Goal: Task Accomplishment & Management: Manage account settings

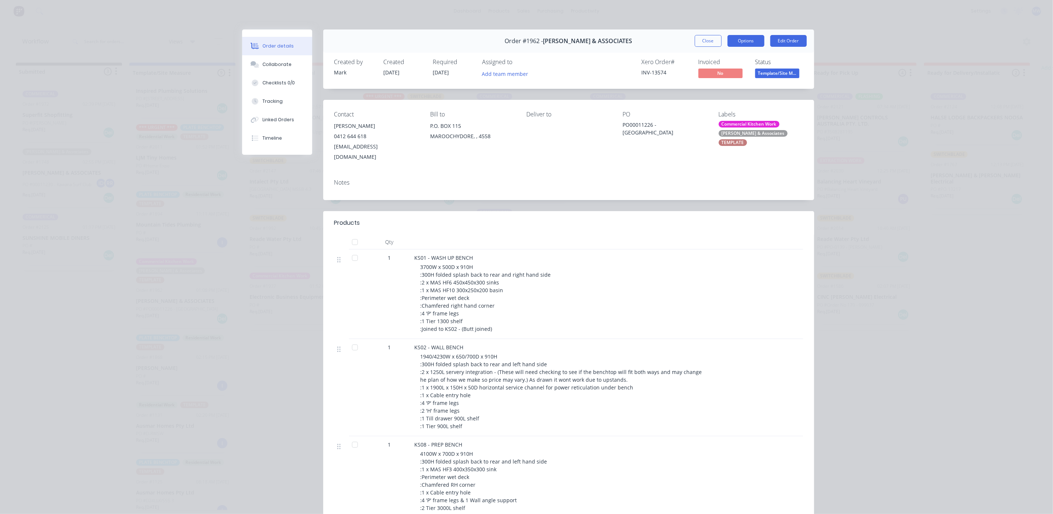
click at [732, 38] on button "Options" at bounding box center [745, 41] width 37 height 12
click at [779, 177] on div "Notes" at bounding box center [568, 186] width 491 height 27
click at [271, 62] on div "Collaborate" at bounding box center [276, 64] width 29 height 7
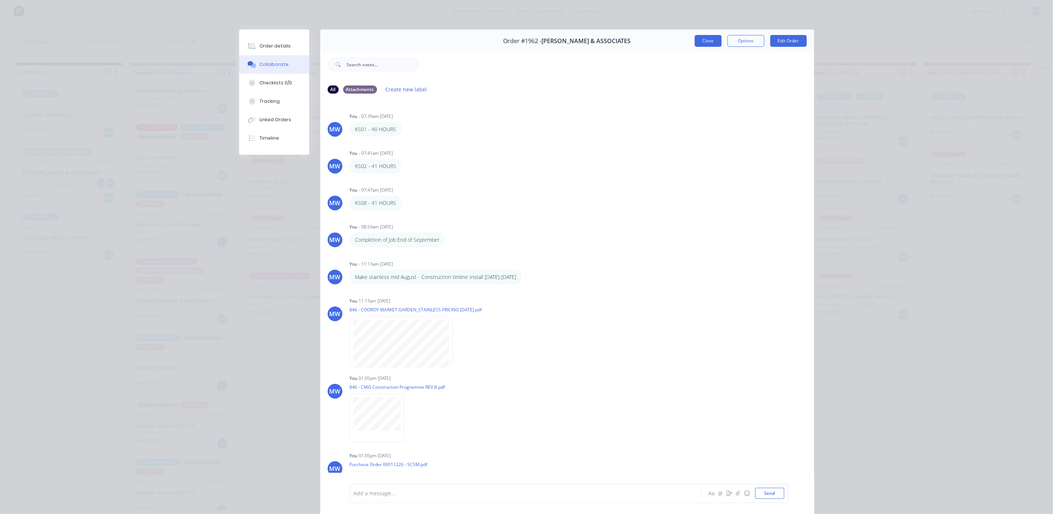
click at [710, 39] on button "Close" at bounding box center [707, 41] width 27 height 12
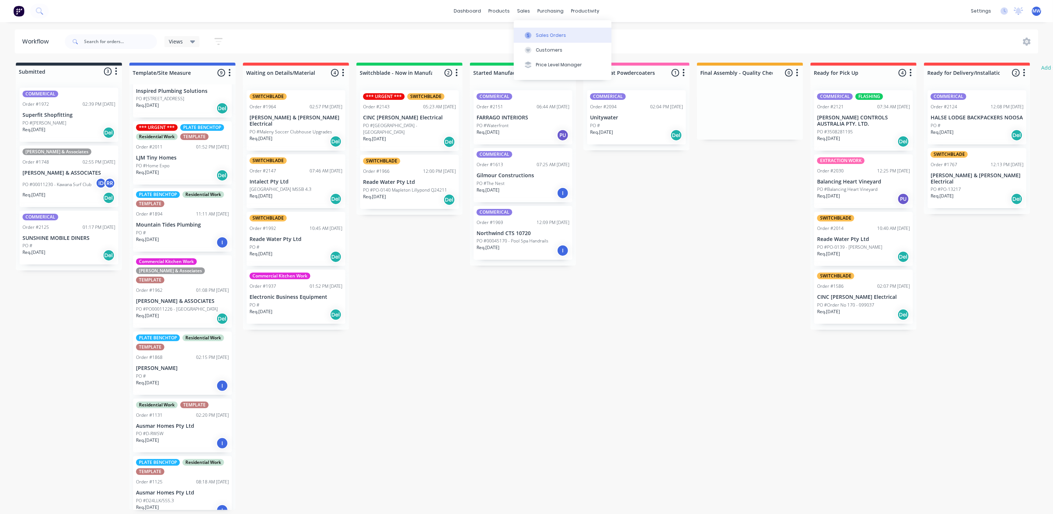
click at [534, 38] on button "Sales Orders" at bounding box center [563, 35] width 98 height 15
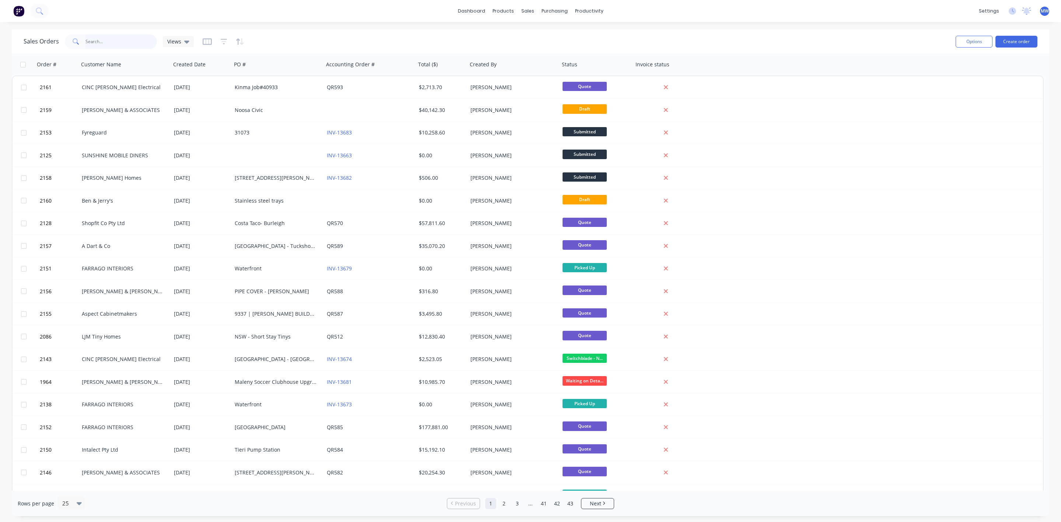
click at [98, 45] on input "text" at bounding box center [121, 41] width 72 height 15
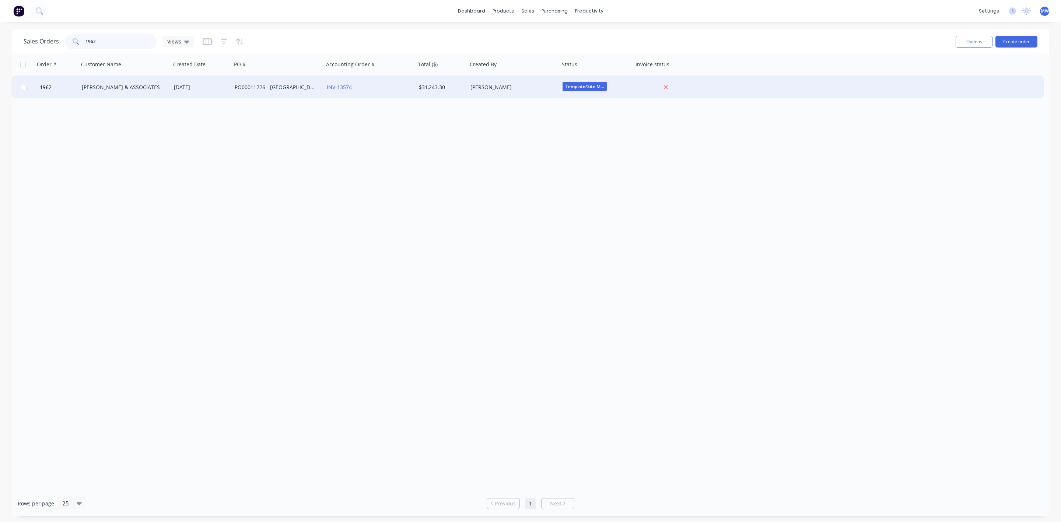
type input "1962"
click at [154, 93] on div "[PERSON_NAME] & ASSOCIATES" at bounding box center [125, 87] width 92 height 22
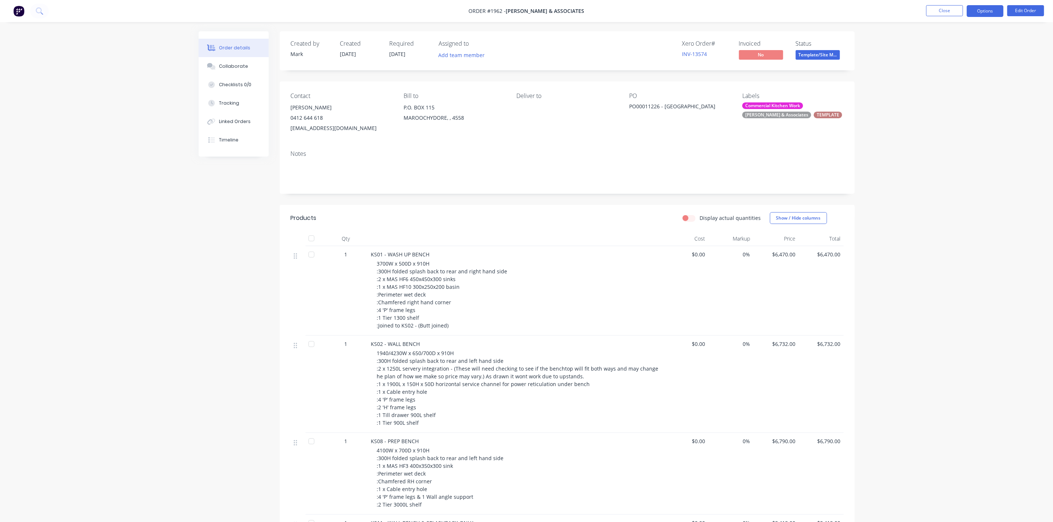
click at [974, 12] on button "Options" at bounding box center [984, 11] width 37 height 12
click at [906, 275] on div "Order details Collaborate Checklists 0/0 Tracking Linked Orders Timeline Order …" at bounding box center [526, 449] width 1053 height 899
click at [986, 7] on button "Options" at bounding box center [984, 11] width 37 height 12
click at [968, 340] on div "Order details Collaborate Checklists 0/0 Tracking Linked Orders Timeline Order …" at bounding box center [526, 449] width 1053 height 899
click at [981, 8] on button "Options" at bounding box center [984, 11] width 37 height 12
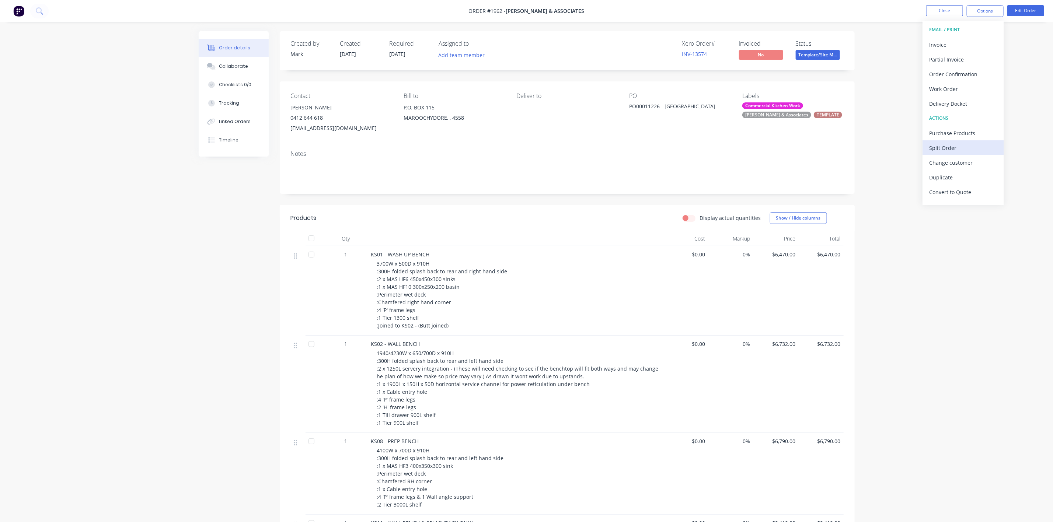
click at [948, 147] on div "Split Order" at bounding box center [963, 148] width 68 height 11
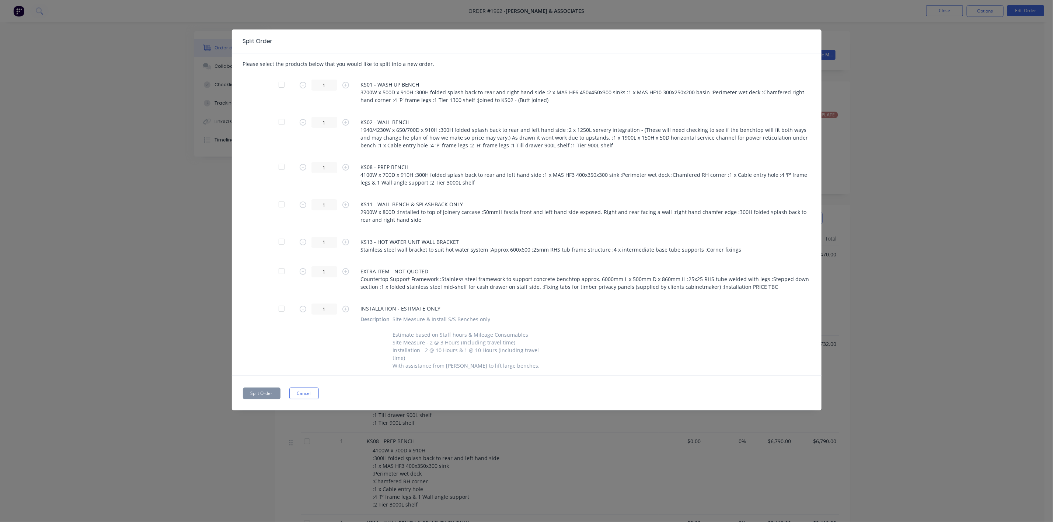
click at [280, 84] on div at bounding box center [281, 84] width 15 height 15
click at [281, 84] on div at bounding box center [281, 84] width 15 height 15
click at [295, 399] on button "Cancel" at bounding box center [303, 394] width 29 height 12
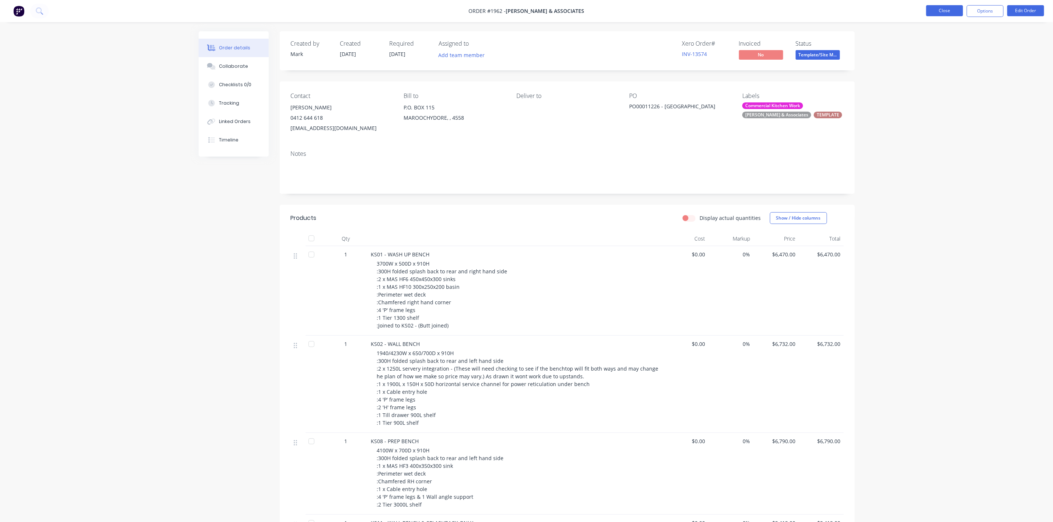
click at [944, 14] on button "Close" at bounding box center [944, 10] width 37 height 11
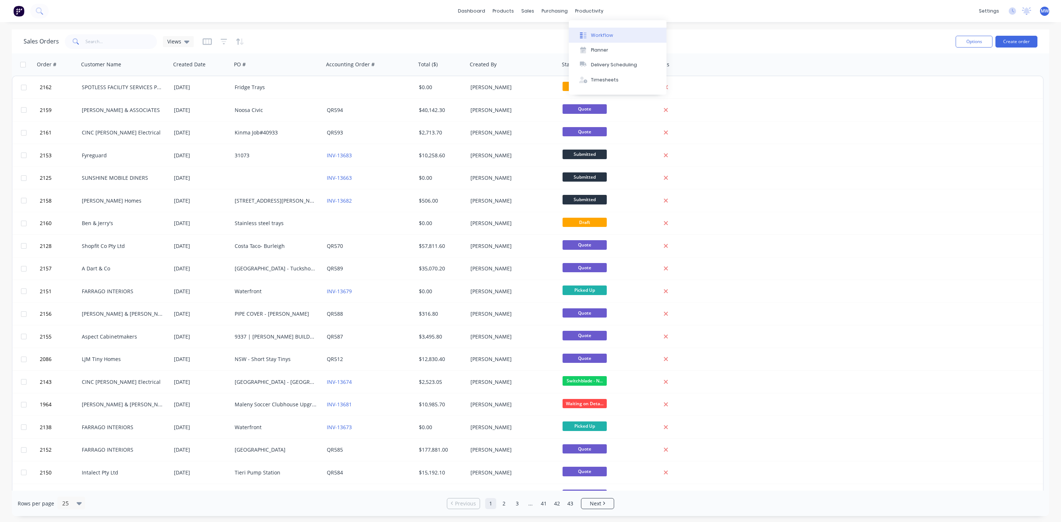
drag, startPoint x: 588, startPoint y: 27, endPoint x: 591, endPoint y: 32, distance: 6.4
click at [588, 28] on div "Workflow Planner Delivery Scheduling Timesheets" at bounding box center [618, 57] width 98 height 74
click at [592, 32] on div "Workflow" at bounding box center [602, 35] width 22 height 7
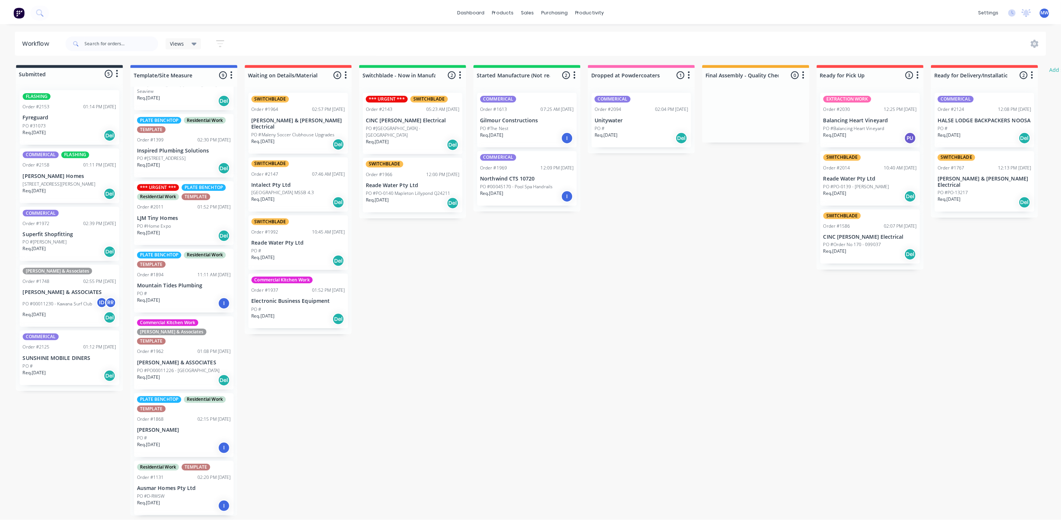
scroll to position [167, 0]
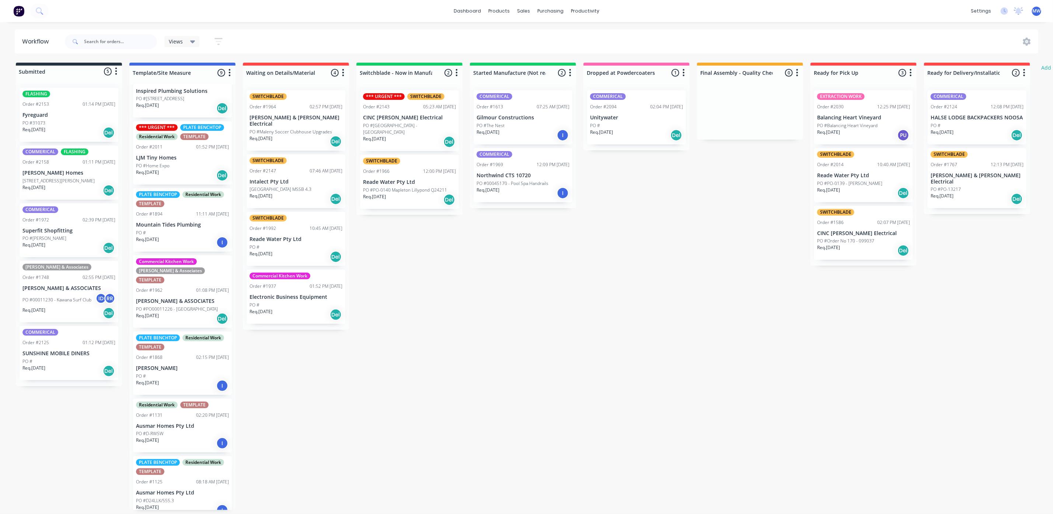
click at [182, 314] on div "Req. [DATE] Del" at bounding box center [182, 318] width 93 height 13
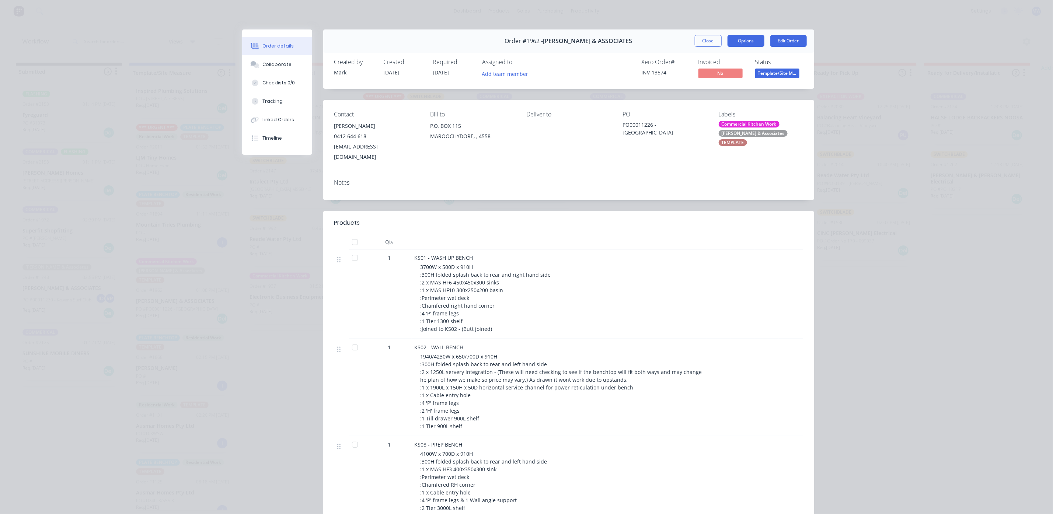
click at [747, 43] on button "Options" at bounding box center [745, 41] width 37 height 12
click at [720, 72] on div "Work Order" at bounding box center [725, 74] width 64 height 11
click at [701, 102] on div "Custom" at bounding box center [725, 104] width 64 height 11
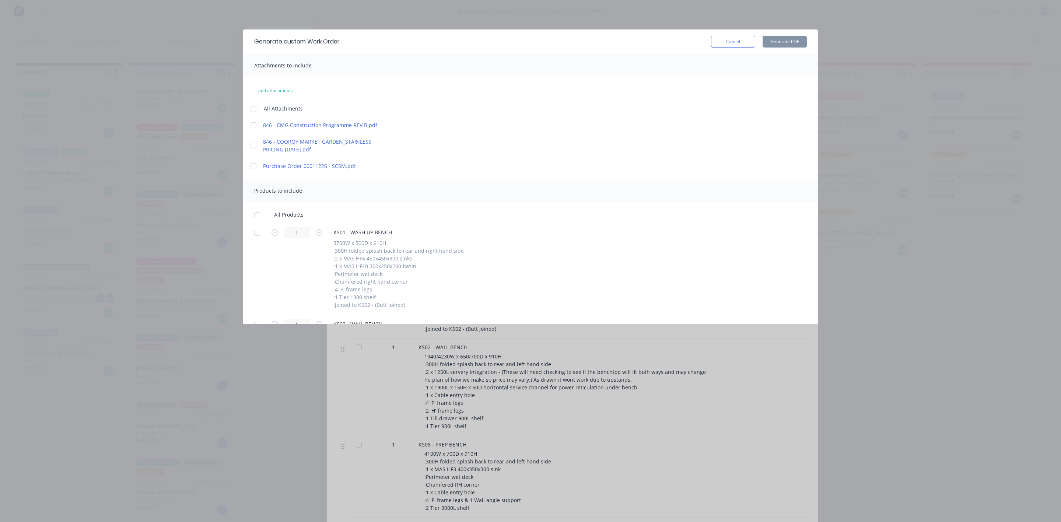
click at [260, 237] on div at bounding box center [257, 232] width 15 height 15
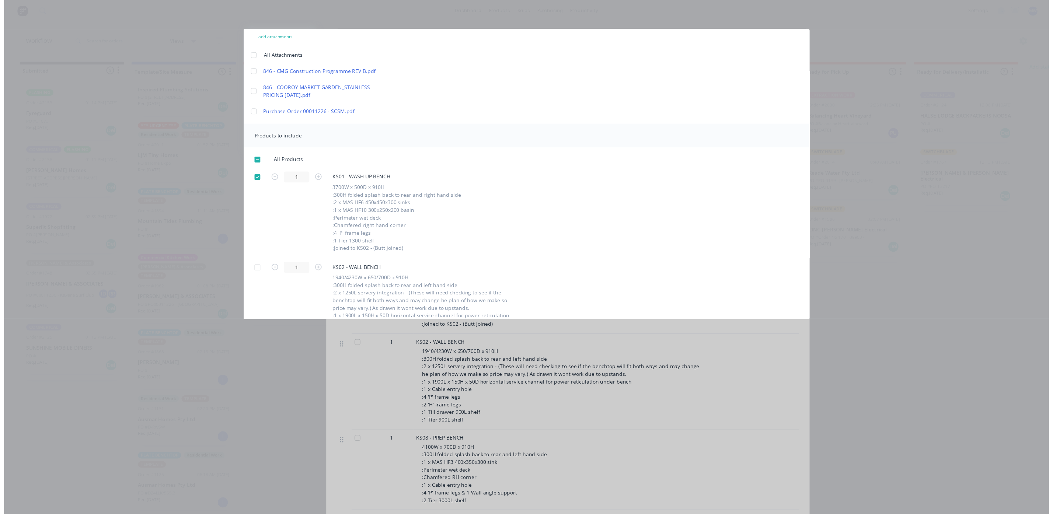
scroll to position [0, 0]
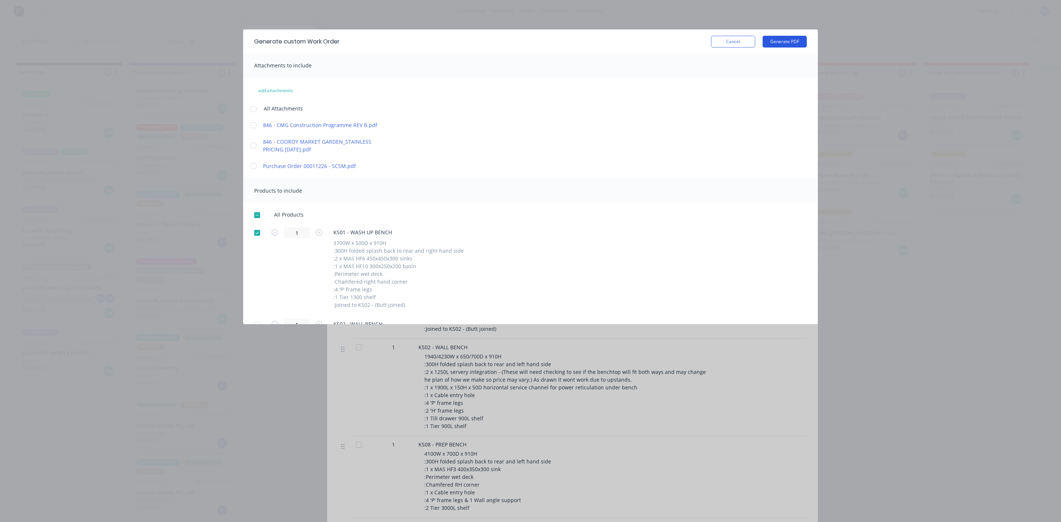
click at [785, 41] on button "Generate PDF" at bounding box center [785, 42] width 44 height 12
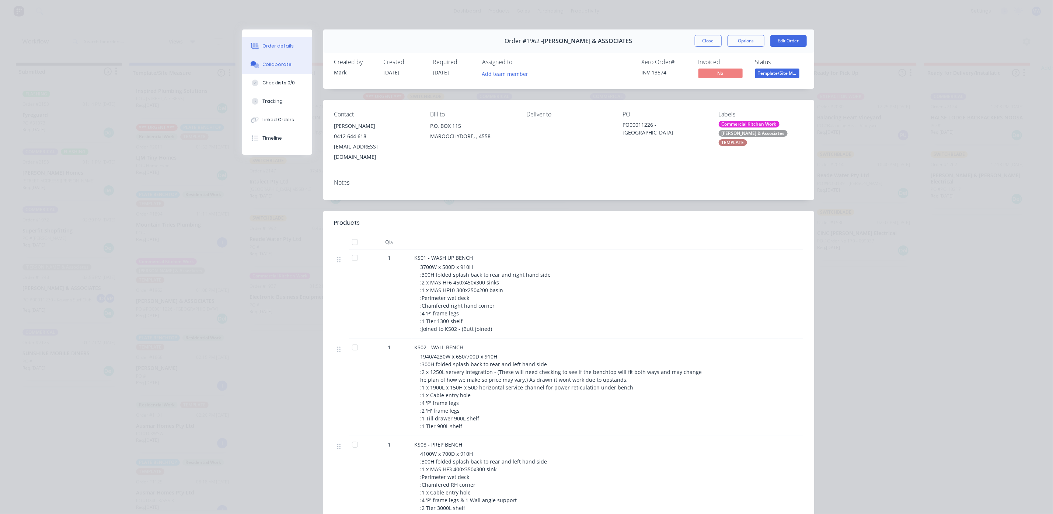
click at [269, 64] on div "Collaborate" at bounding box center [276, 64] width 29 height 7
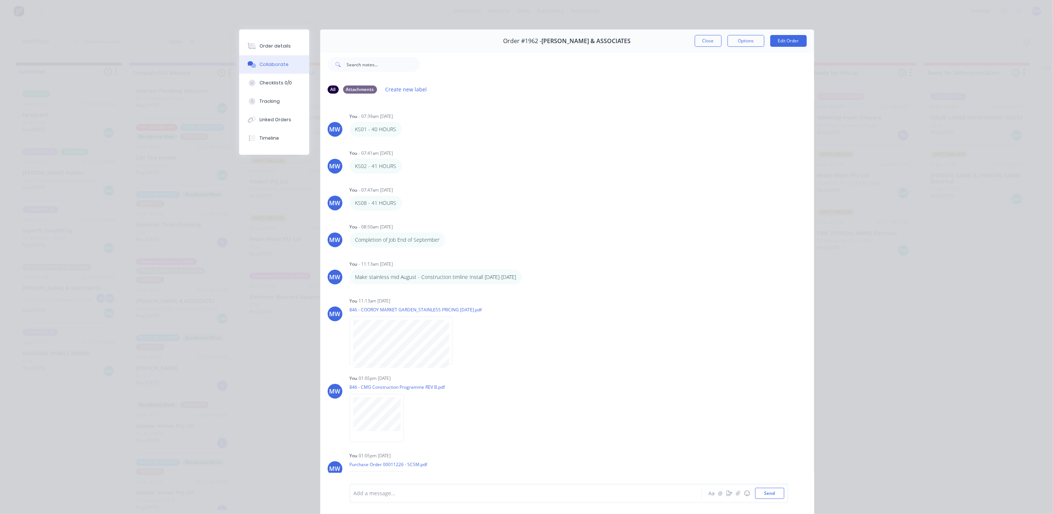
drag, startPoint x: 702, startPoint y: 40, endPoint x: 725, endPoint y: 145, distance: 107.9
click at [725, 145] on div "Order #1962 - [PERSON_NAME] & ASSOCIATES Close Options Edit Order All Attachmen…" at bounding box center [526, 276] width 575 height 495
click at [699, 39] on button "Close" at bounding box center [707, 41] width 27 height 12
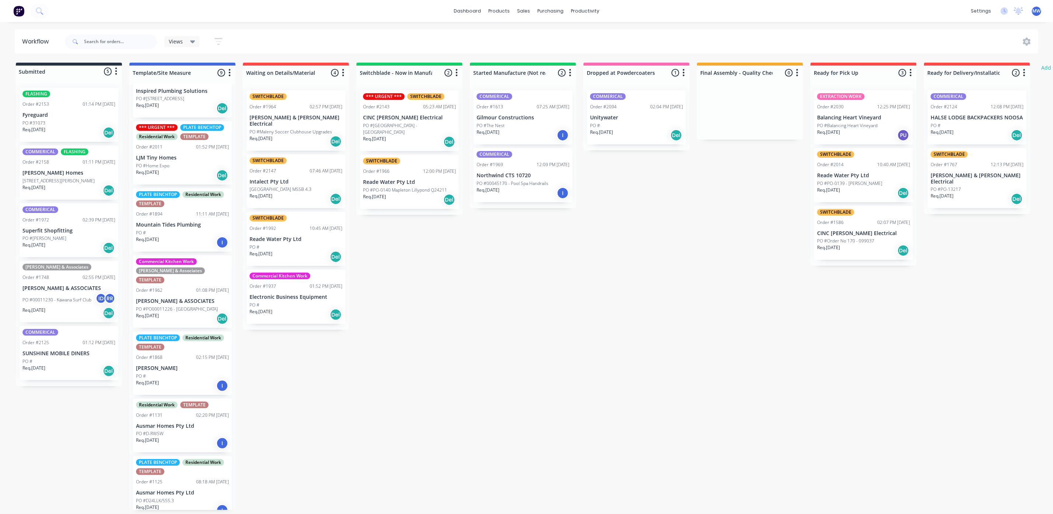
click at [174, 312] on div "Req. [DATE] Del" at bounding box center [182, 318] width 93 height 13
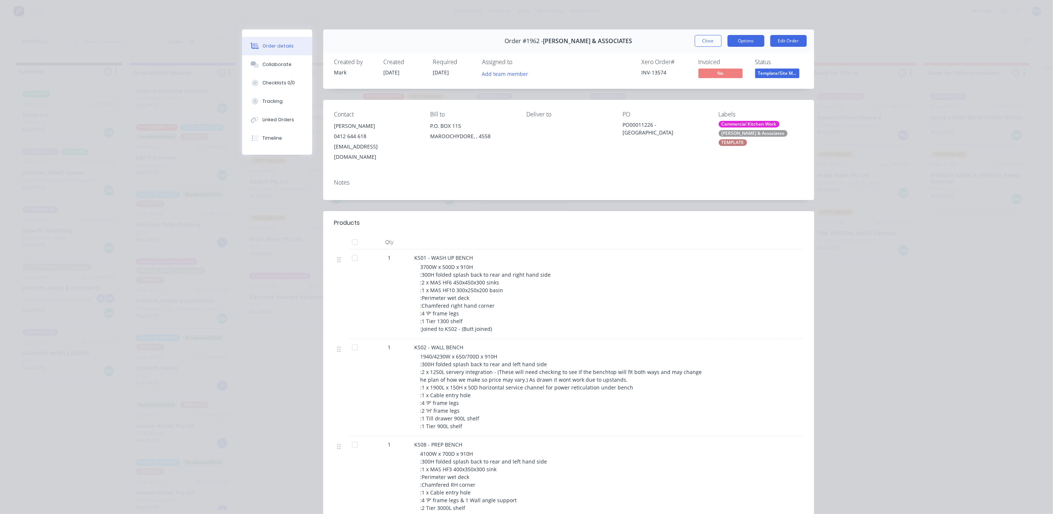
click at [739, 37] on button "Options" at bounding box center [745, 41] width 37 height 12
click at [705, 73] on div "Work Order" at bounding box center [725, 74] width 64 height 11
click at [699, 102] on div "Custom" at bounding box center [725, 104] width 64 height 11
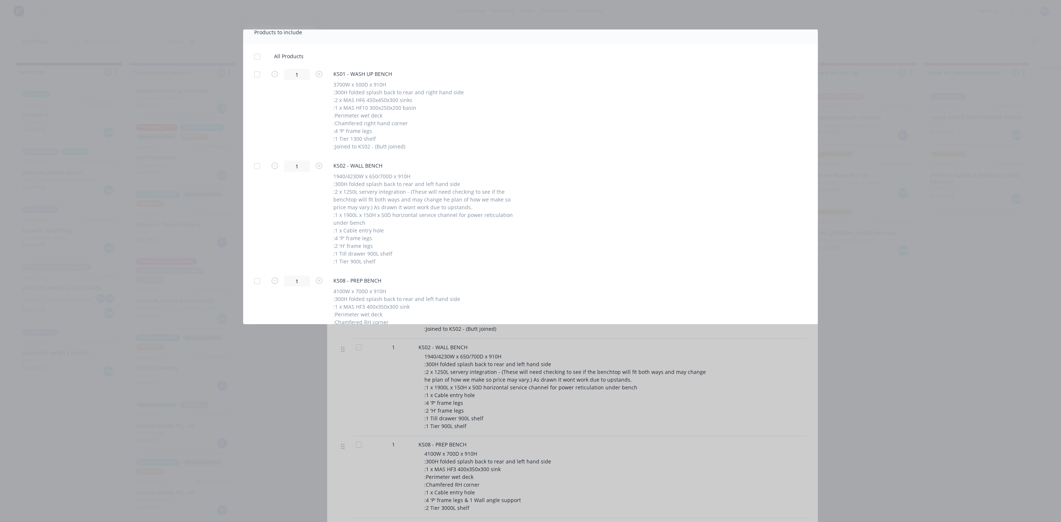
scroll to position [221, 0]
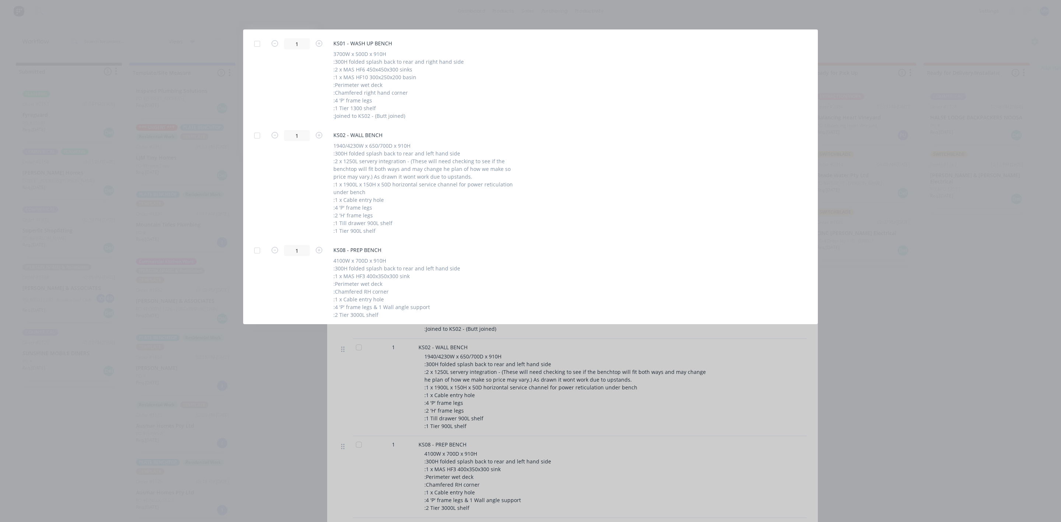
click at [254, 250] on div at bounding box center [257, 250] width 15 height 15
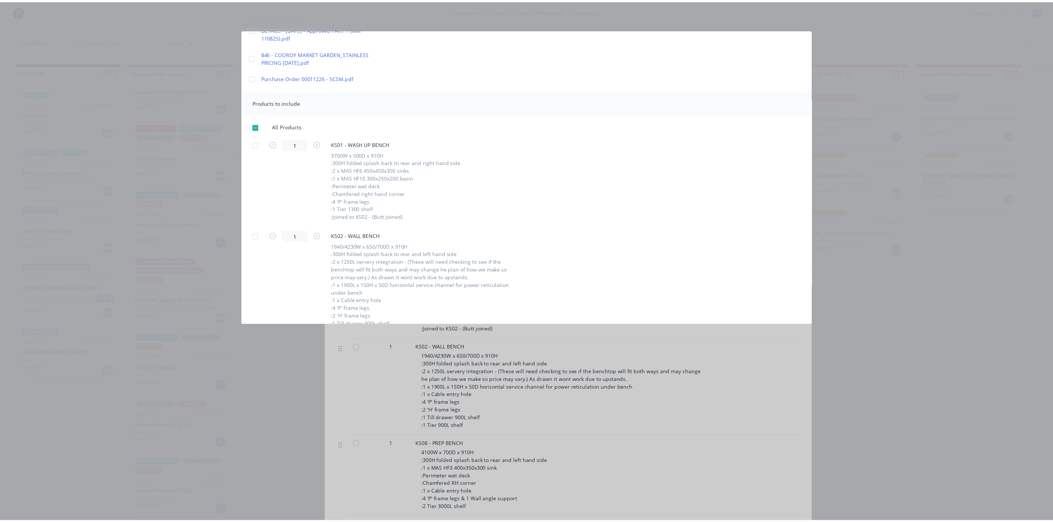
scroll to position [0, 0]
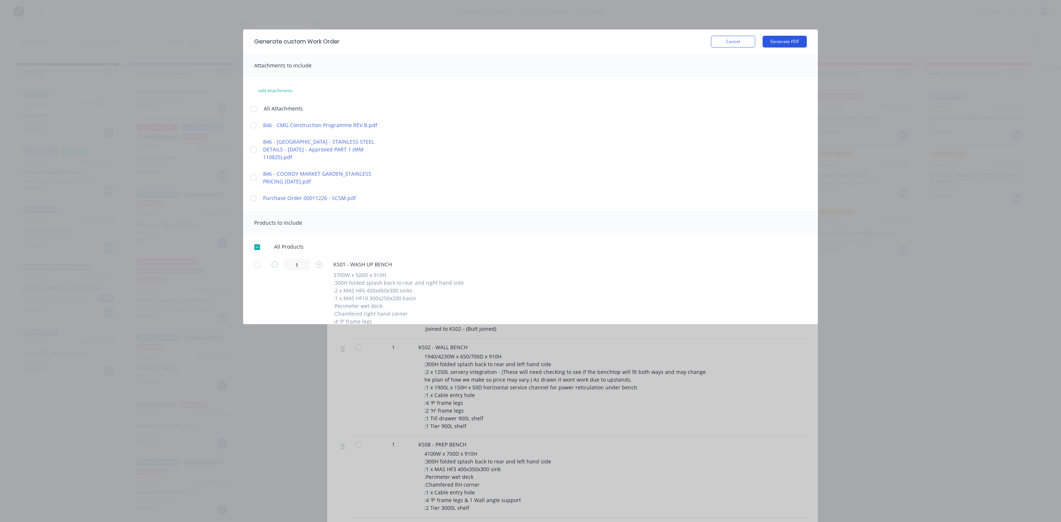
click at [769, 36] on button "Generate PDF" at bounding box center [785, 42] width 44 height 12
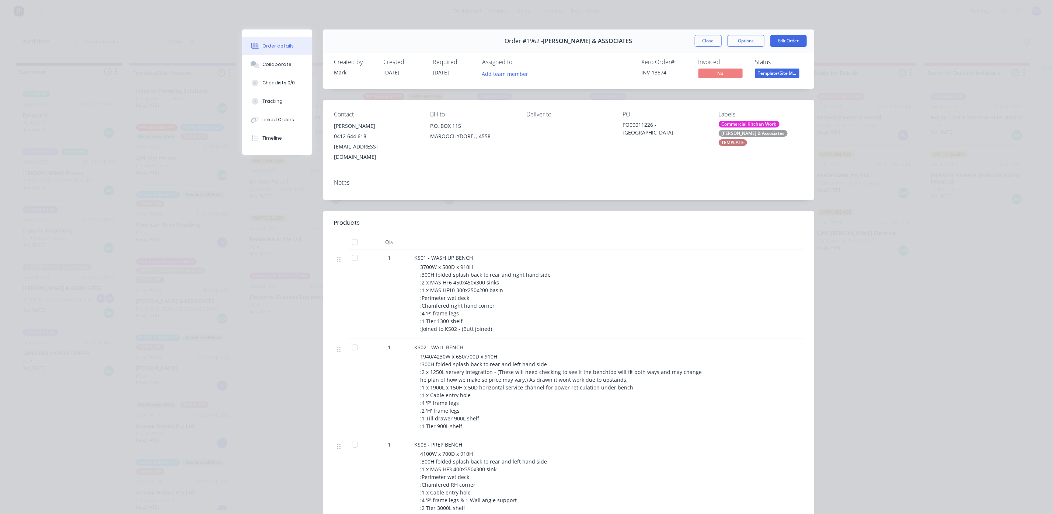
click at [444, 76] on span "[DATE]" at bounding box center [441, 72] width 16 height 7
click at [781, 42] on button "Edit Order" at bounding box center [788, 41] width 36 height 12
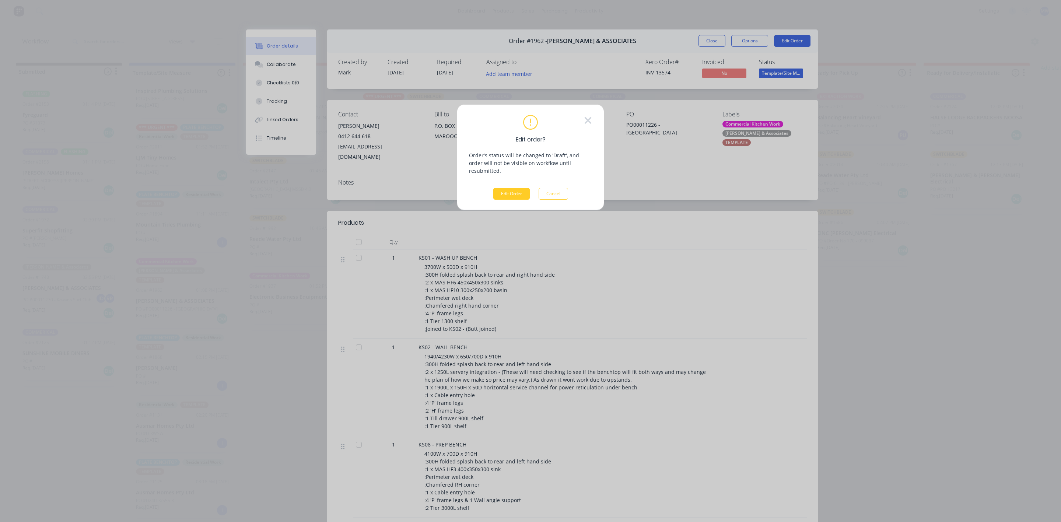
click at [500, 188] on button "Edit Order" at bounding box center [511, 194] width 36 height 12
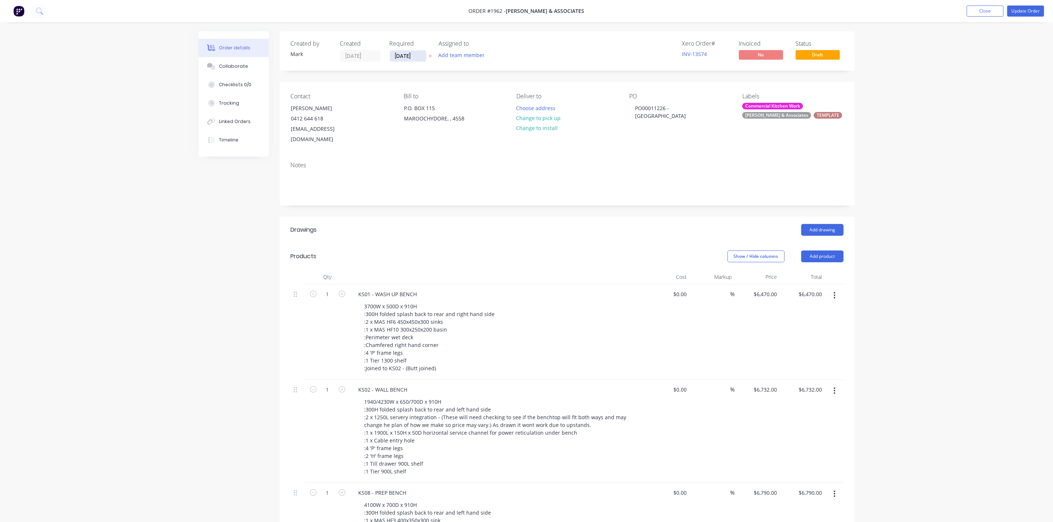
click at [408, 55] on input "[DATE]" at bounding box center [408, 55] width 36 height 11
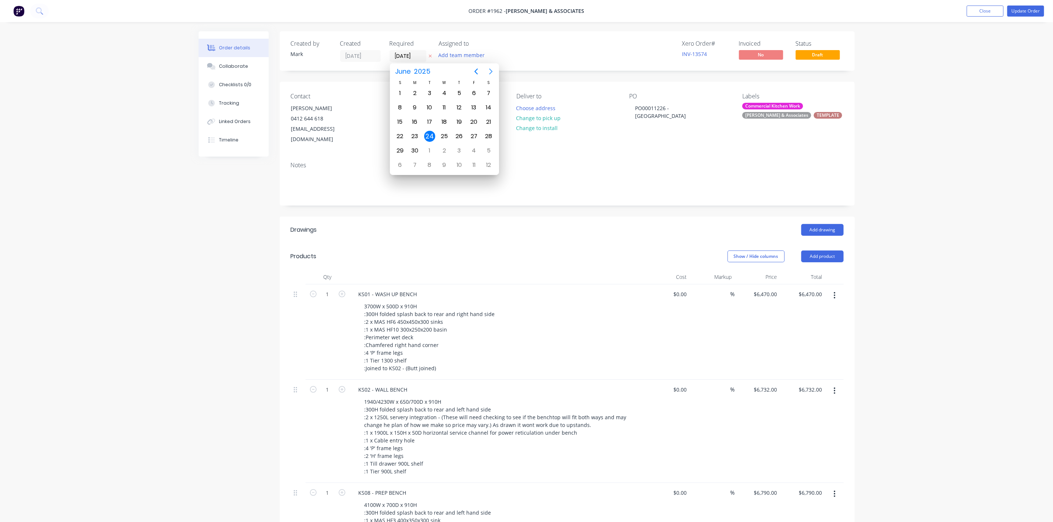
click at [490, 70] on icon "Next page" at bounding box center [490, 71] width 9 height 9
click at [229, 71] on button "Collaborate" at bounding box center [234, 66] width 70 height 18
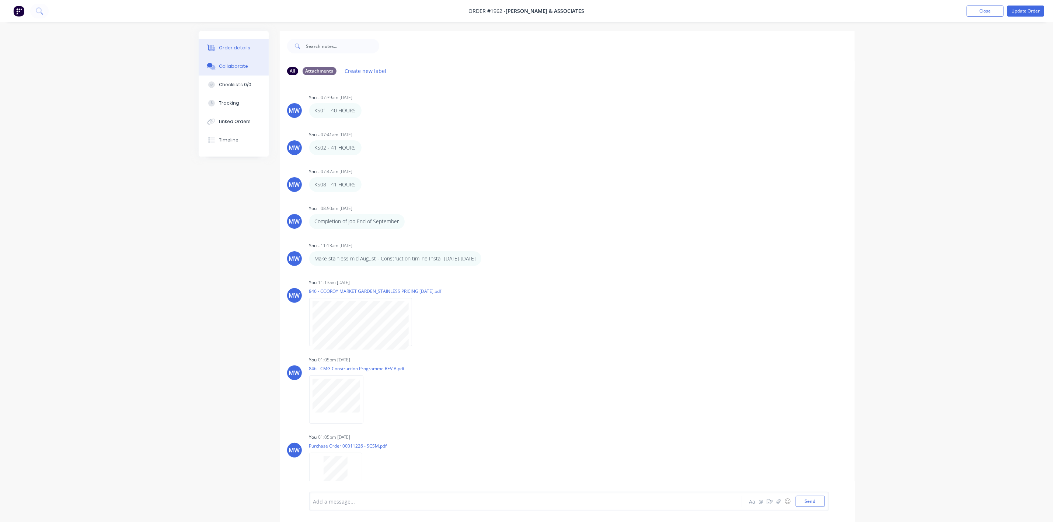
click at [238, 46] on div "Order details" at bounding box center [234, 48] width 31 height 7
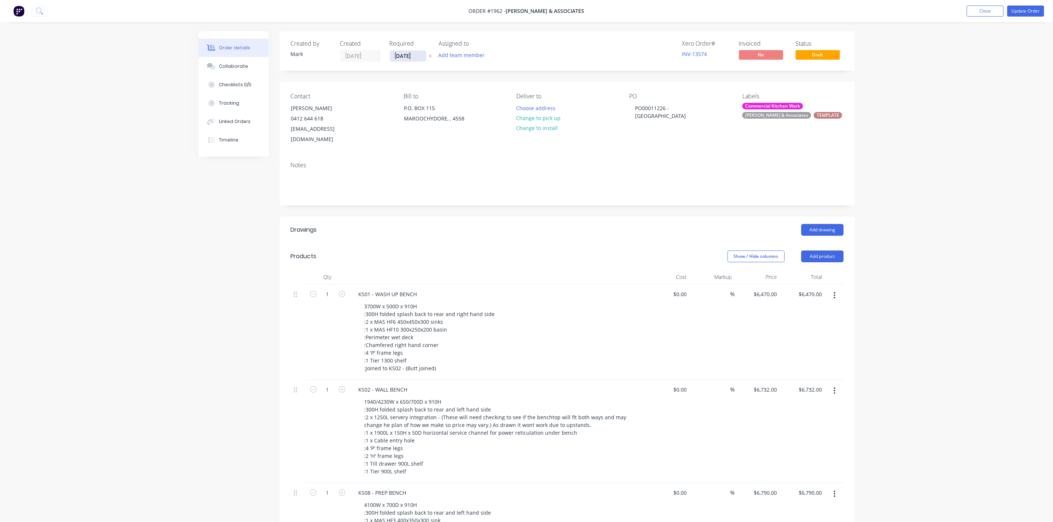
click at [410, 56] on input "[DATE]" at bounding box center [408, 55] width 36 height 11
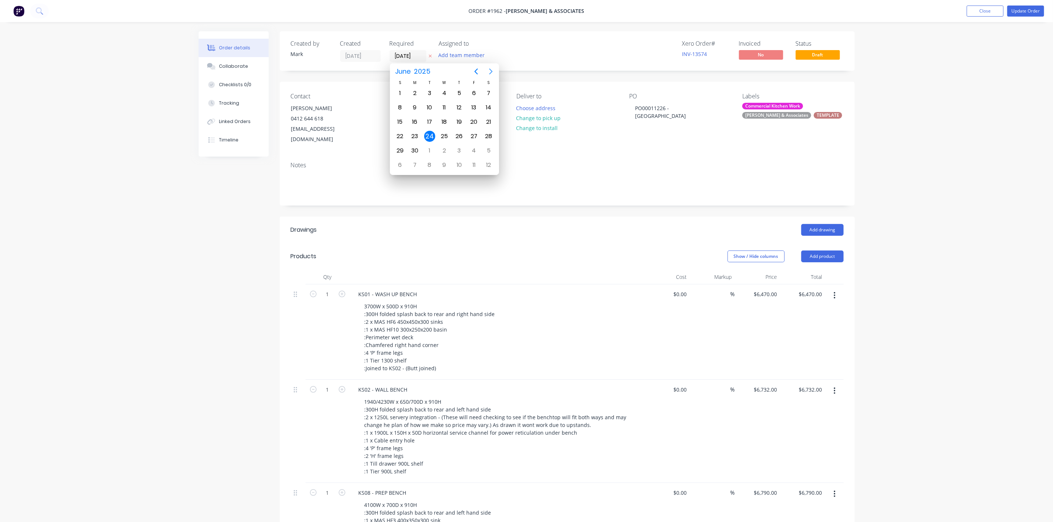
click at [488, 70] on icon "Next page" at bounding box center [490, 71] width 9 height 9
click at [476, 69] on icon "Previous page" at bounding box center [476, 71] width 9 height 9
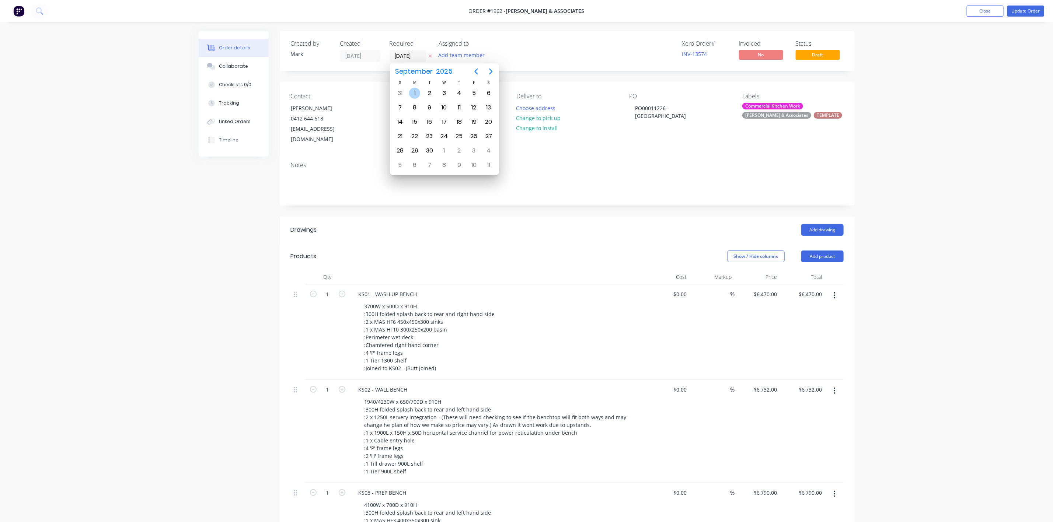
click at [414, 92] on div "1" at bounding box center [414, 93] width 11 height 11
type input "[DATE]"
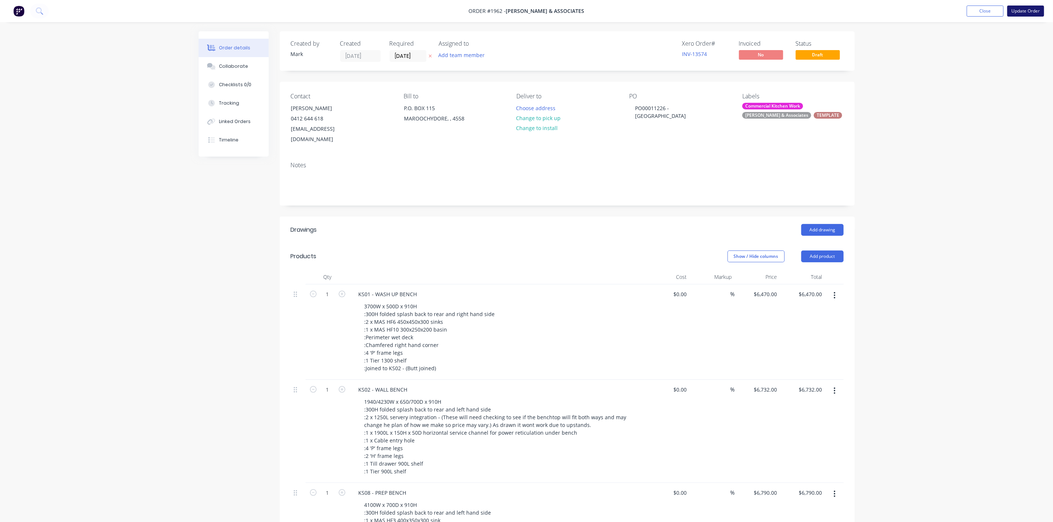
click at [1028, 13] on button "Update Order" at bounding box center [1025, 11] width 37 height 11
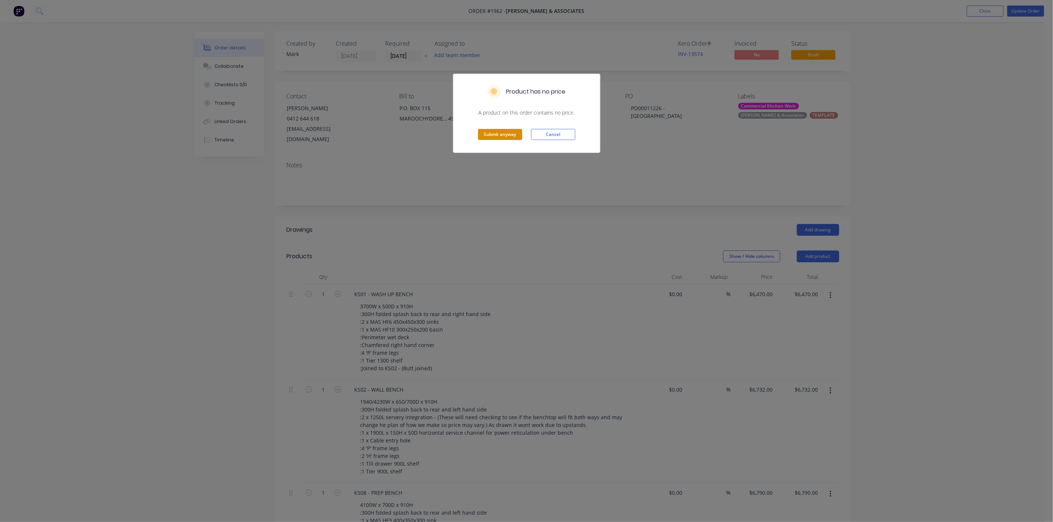
click at [497, 135] on button "Submit anyway" at bounding box center [500, 134] width 44 height 11
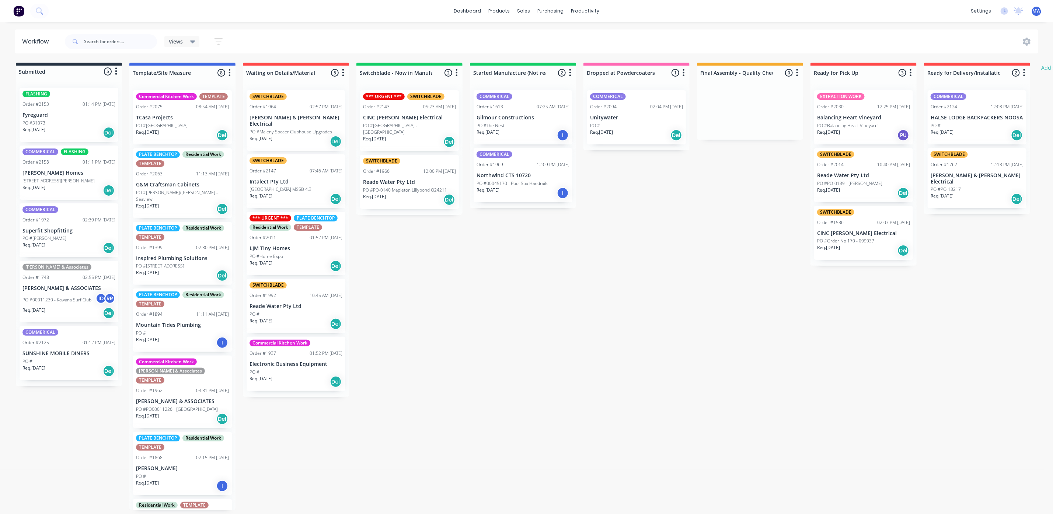
click at [171, 406] on p "PO #PO00011226 - [GEOGRAPHIC_DATA]" at bounding box center [177, 409] width 82 height 7
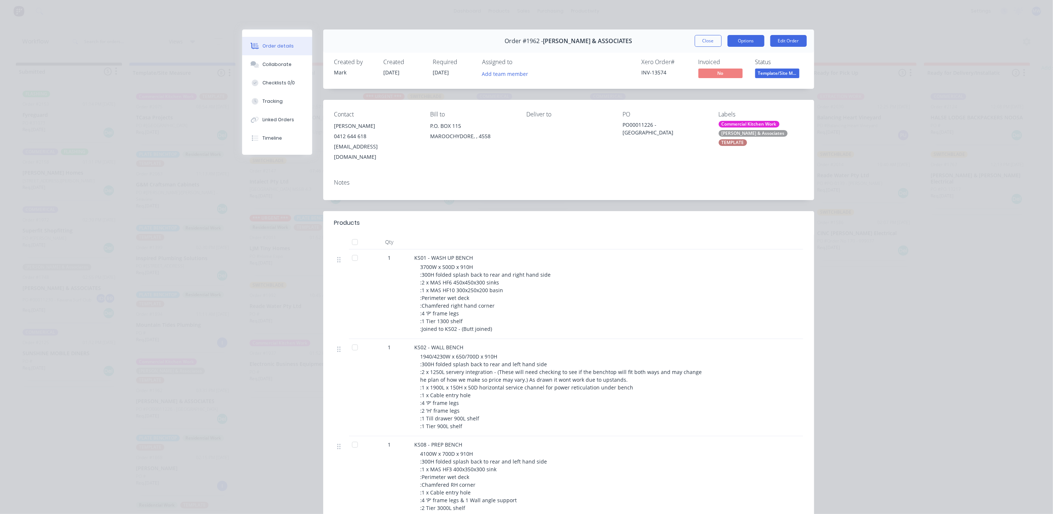
click at [748, 41] on button "Options" at bounding box center [745, 41] width 37 height 12
click at [735, 188] on div "Notes" at bounding box center [568, 186] width 491 height 27
click at [735, 48] on div "Order #1962 - [PERSON_NAME] & ASSOCIATES Close Options Edit Order" at bounding box center [568, 40] width 491 height 23
click at [736, 43] on button "Options" at bounding box center [745, 41] width 37 height 12
click at [714, 69] on div "Work Order" at bounding box center [725, 74] width 64 height 11
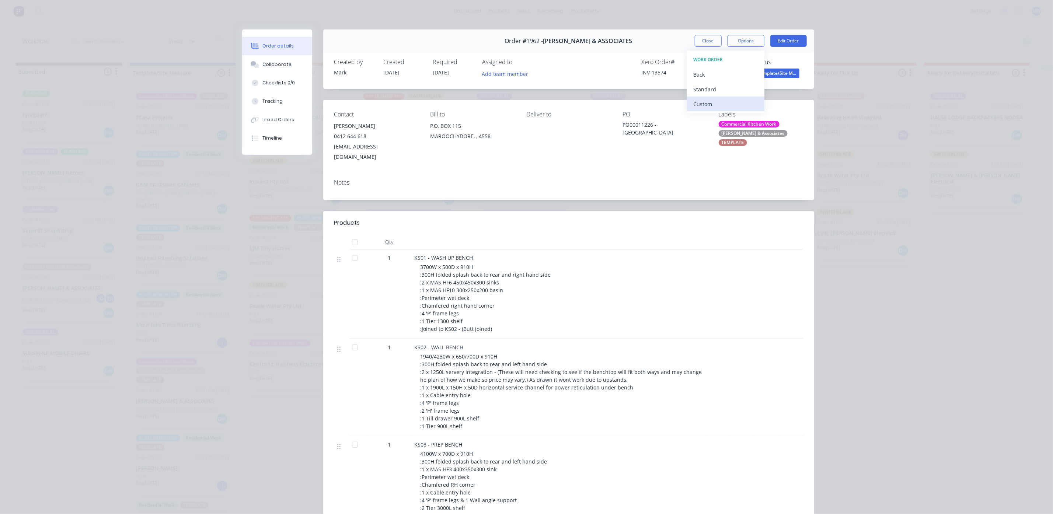
click at [696, 104] on div "Custom" at bounding box center [725, 104] width 64 height 11
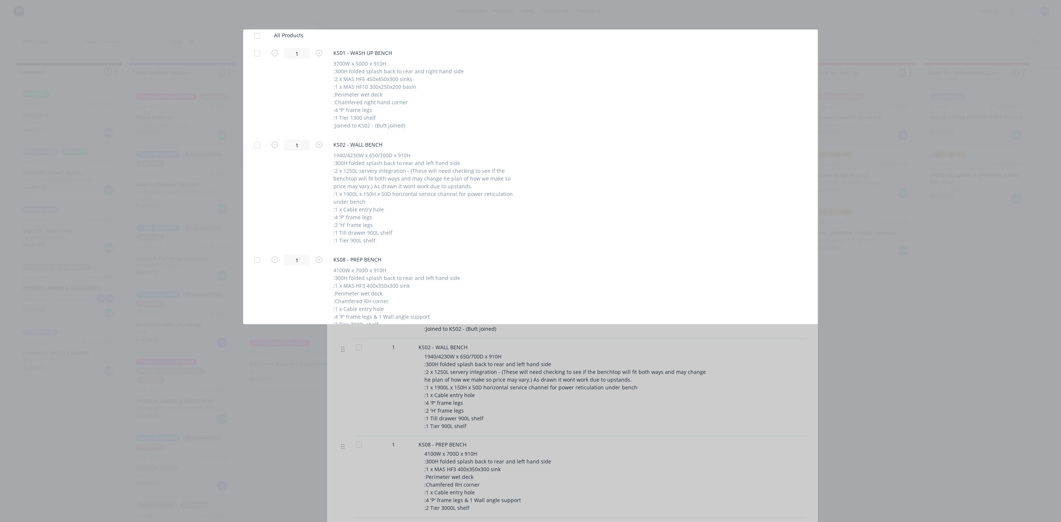
scroll to position [276, 0]
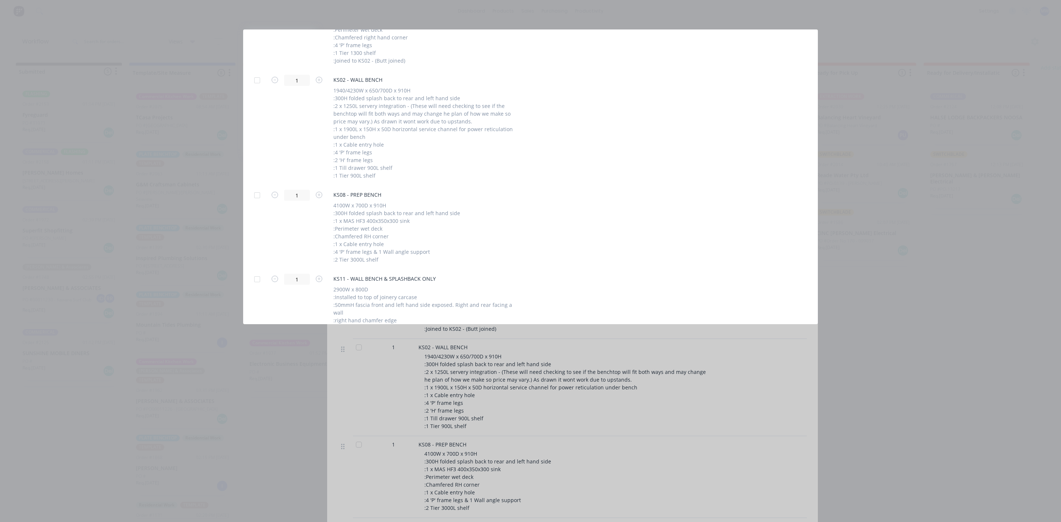
click at [259, 195] on div at bounding box center [257, 195] width 15 height 15
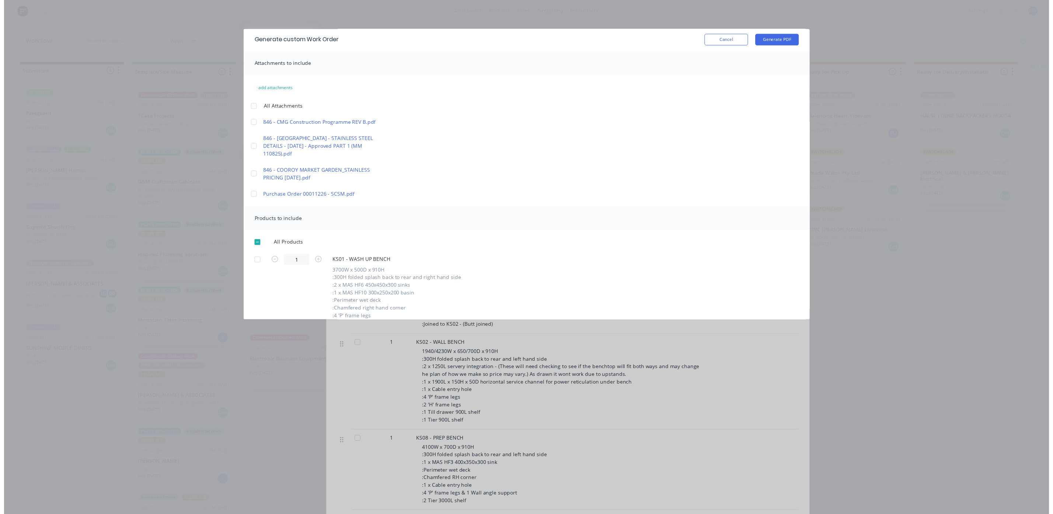
scroll to position [0, 0]
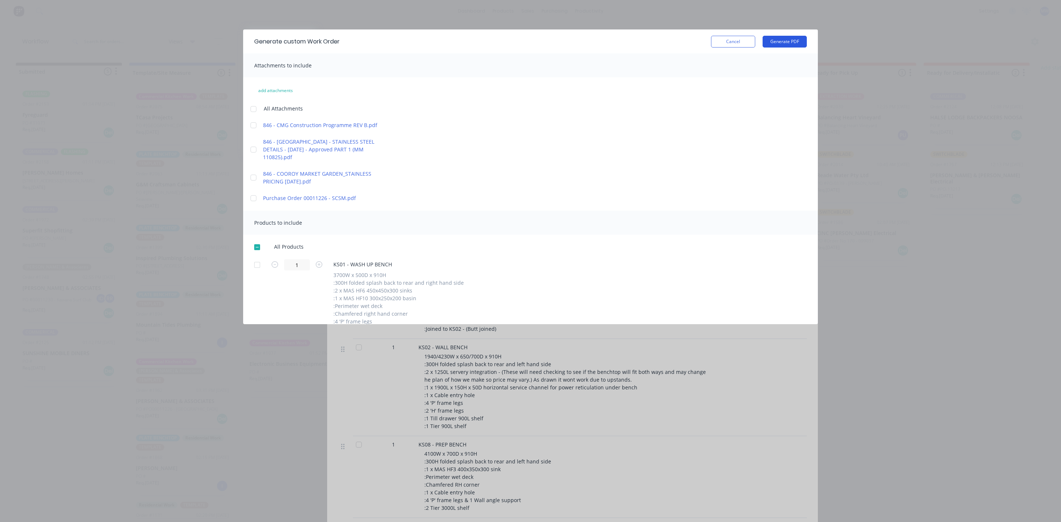
click at [782, 37] on button "Generate PDF" at bounding box center [785, 42] width 44 height 12
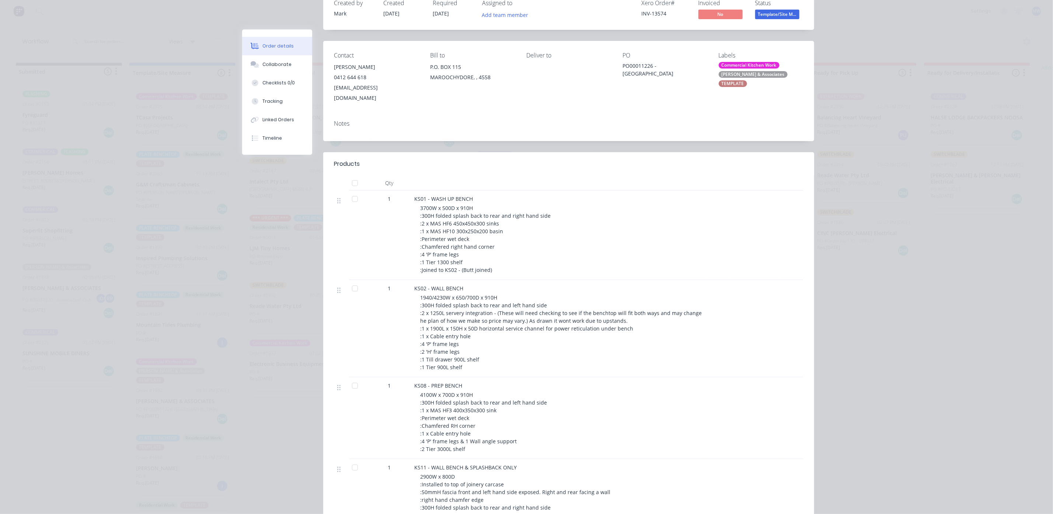
scroll to position [166, 0]
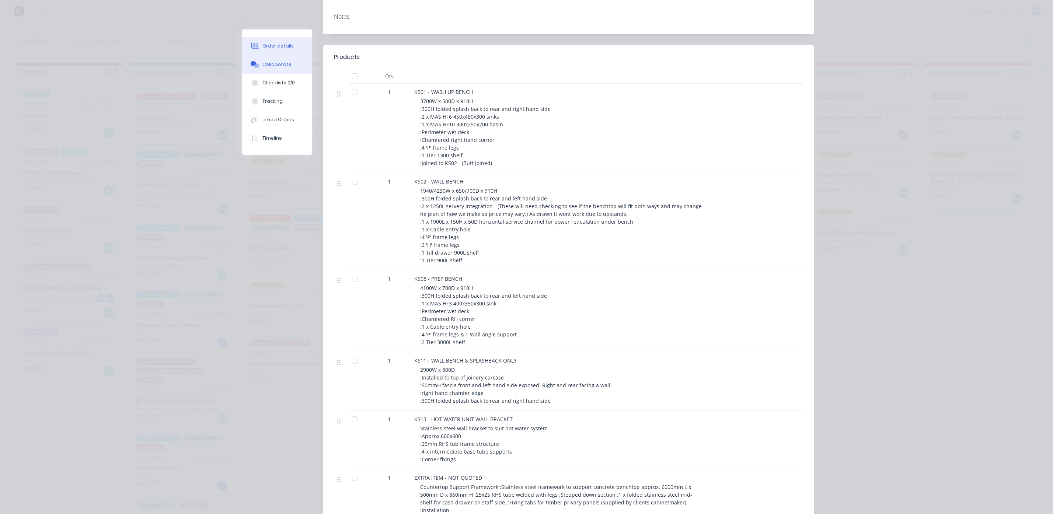
click at [266, 66] on div "Collaborate" at bounding box center [276, 64] width 29 height 7
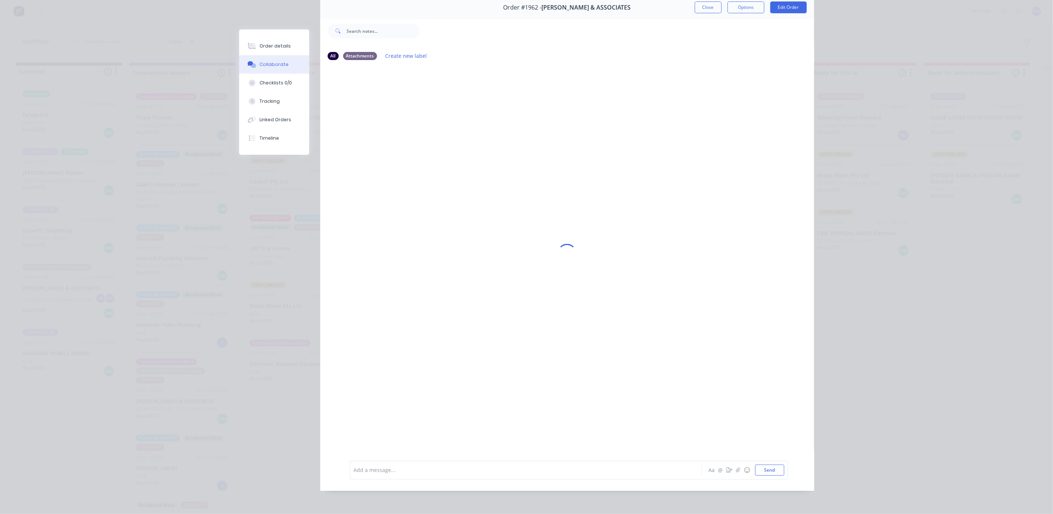
scroll to position [0, 0]
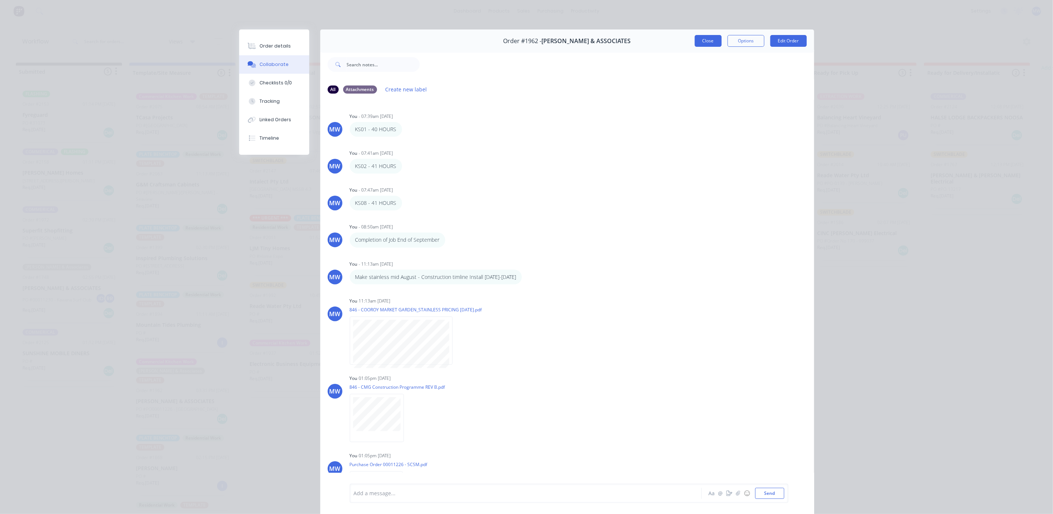
click at [701, 43] on button "Close" at bounding box center [707, 41] width 27 height 12
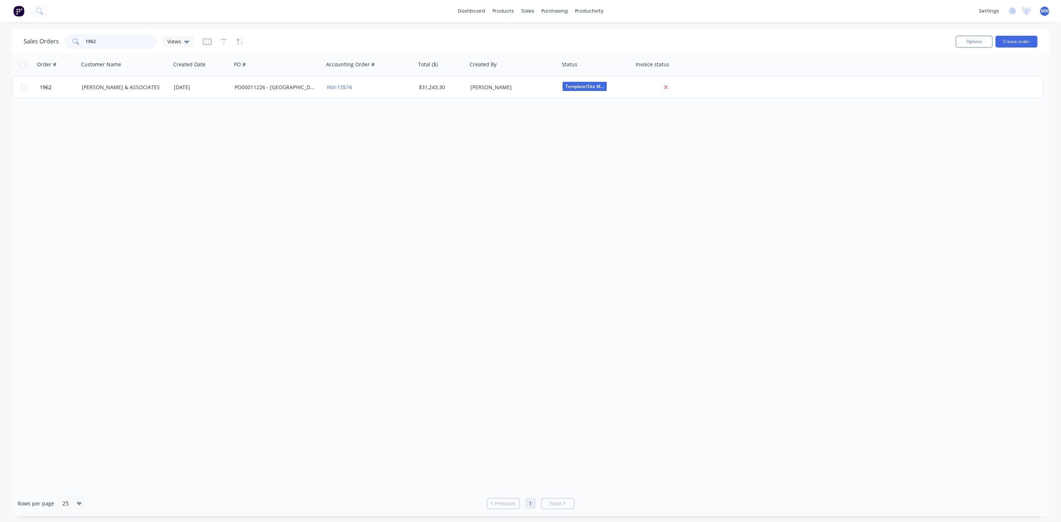
drag, startPoint x: 119, startPoint y: 40, endPoint x: 59, endPoint y: 40, distance: 60.4
click at [59, 40] on div "Sales Orders 1962 Views" at bounding box center [109, 41] width 170 height 15
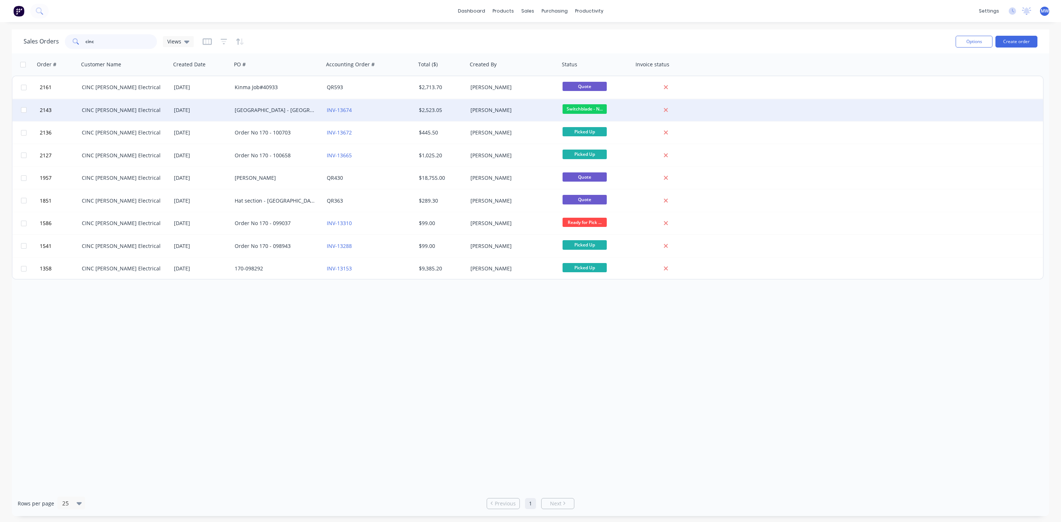
type input "cinc"
click at [182, 105] on div "[DATE]" at bounding box center [201, 110] width 61 height 22
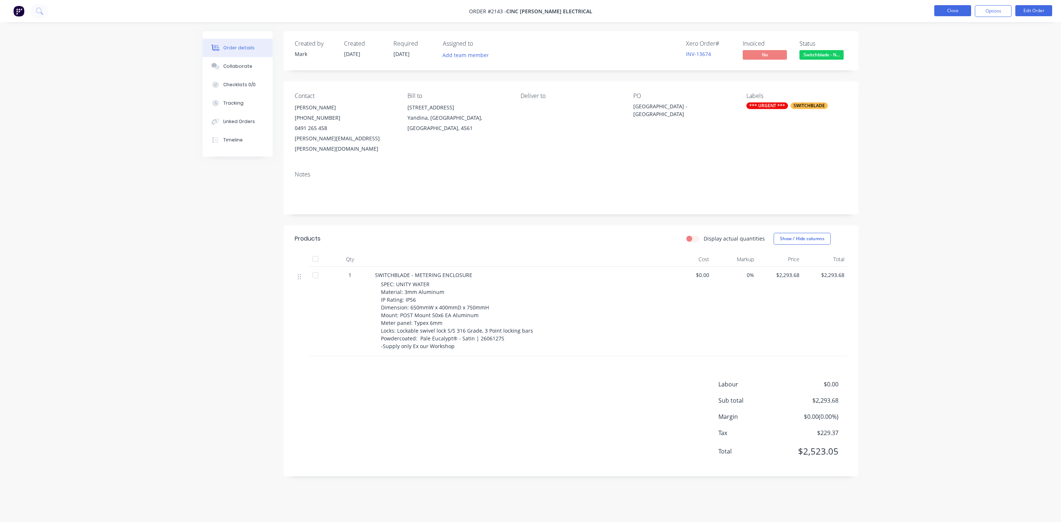
click at [948, 15] on button "Close" at bounding box center [952, 10] width 37 height 11
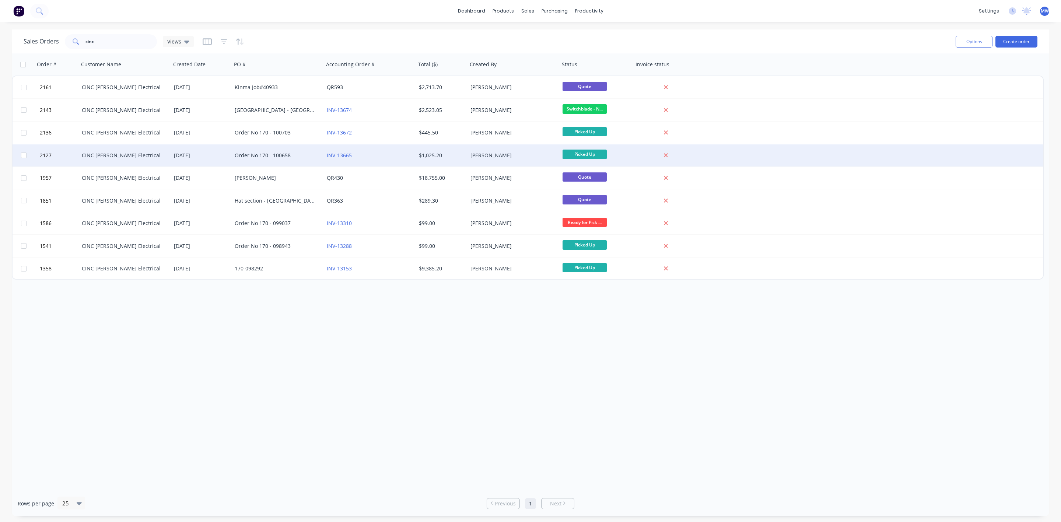
click at [112, 155] on div "CINC [PERSON_NAME] Electrical" at bounding box center [123, 155] width 82 height 7
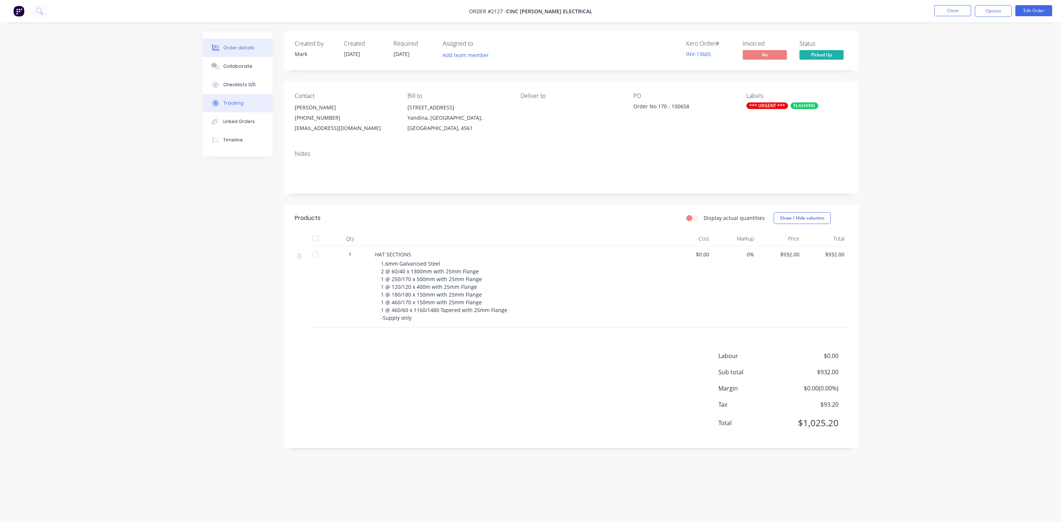
click at [229, 102] on div "Tracking" at bounding box center [233, 103] width 20 height 7
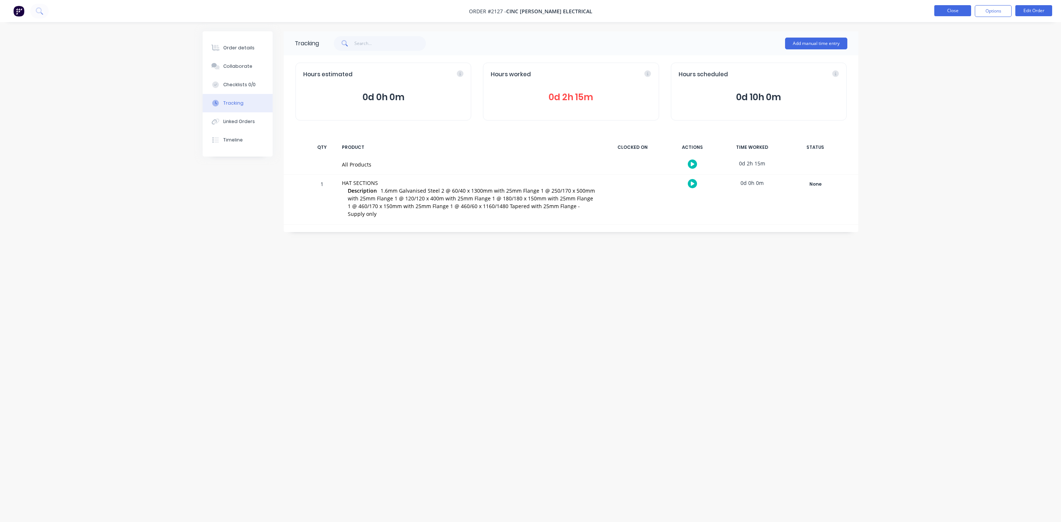
click at [951, 9] on button "Close" at bounding box center [952, 10] width 37 height 11
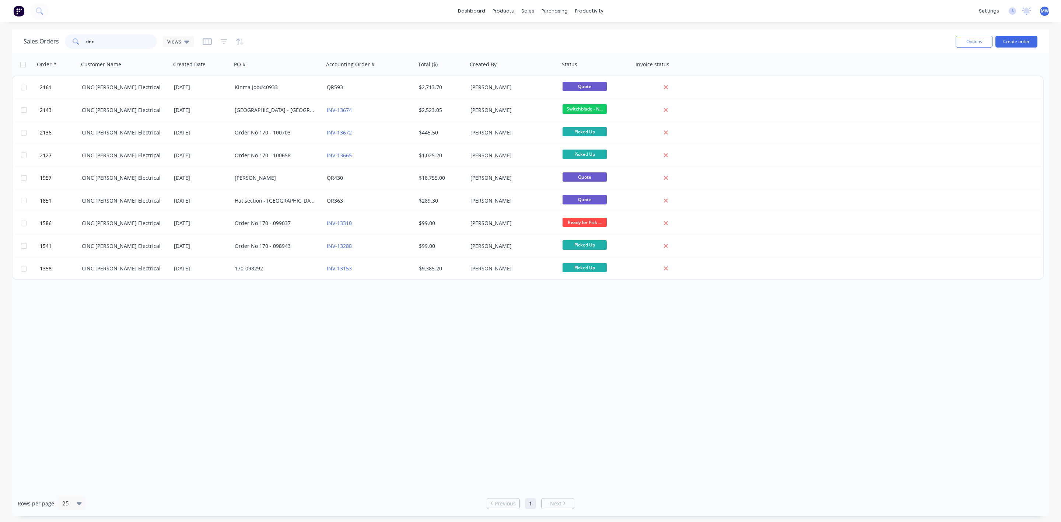
drag, startPoint x: 122, startPoint y: 41, endPoint x: 72, endPoint y: 42, distance: 49.7
click at [72, 42] on div "cinc" at bounding box center [111, 41] width 92 height 15
